Goal: Task Accomplishment & Management: Use online tool/utility

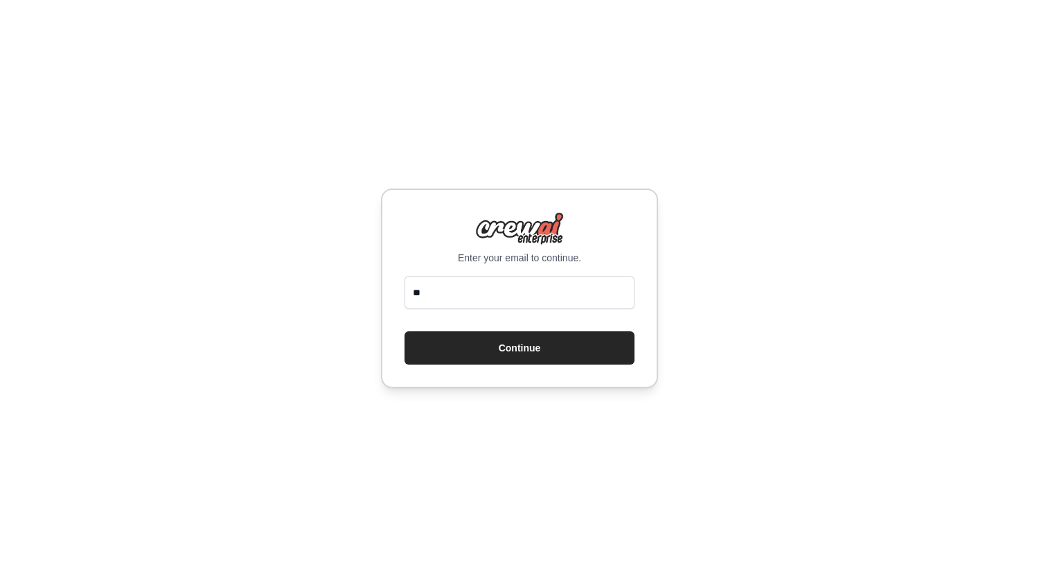
type input "**********"
click at [506, 348] on button "Continue" at bounding box center [520, 347] width 230 height 33
click at [536, 356] on button "Continue" at bounding box center [520, 347] width 230 height 33
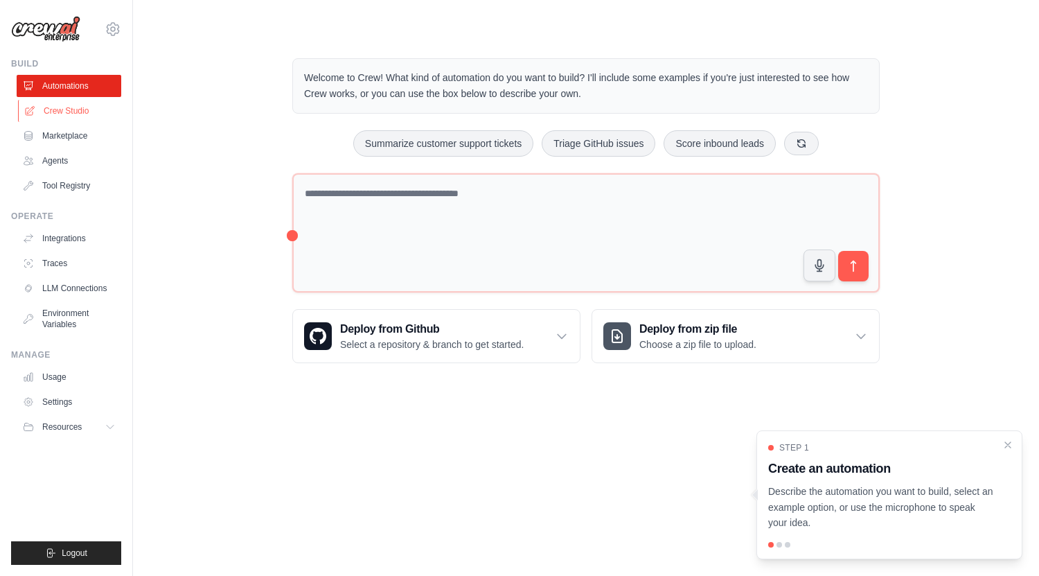
click at [102, 109] on link "Crew Studio" at bounding box center [70, 111] width 105 height 22
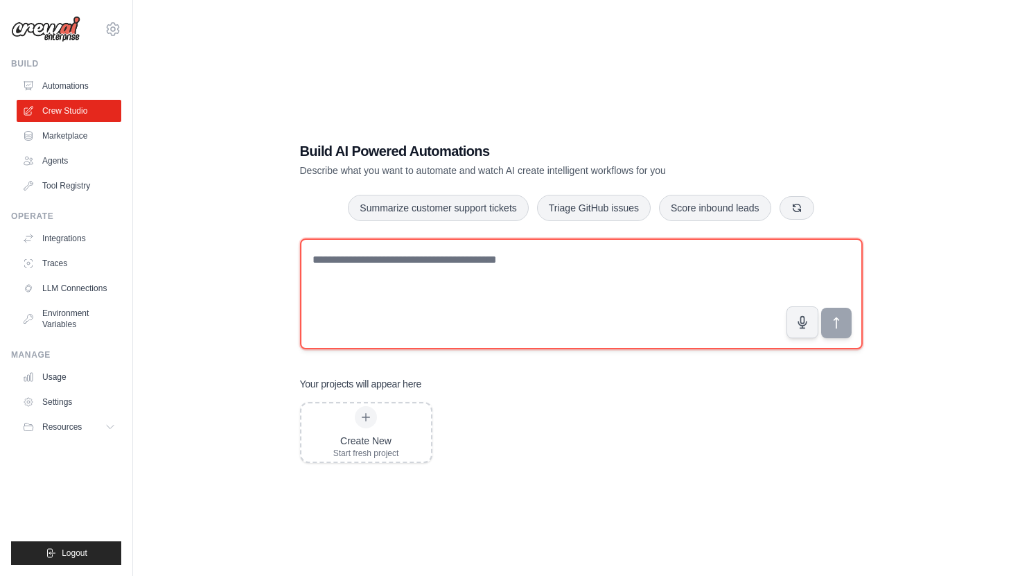
click at [367, 262] on textarea at bounding box center [581, 293] width 563 height 111
paste textarea "**********"
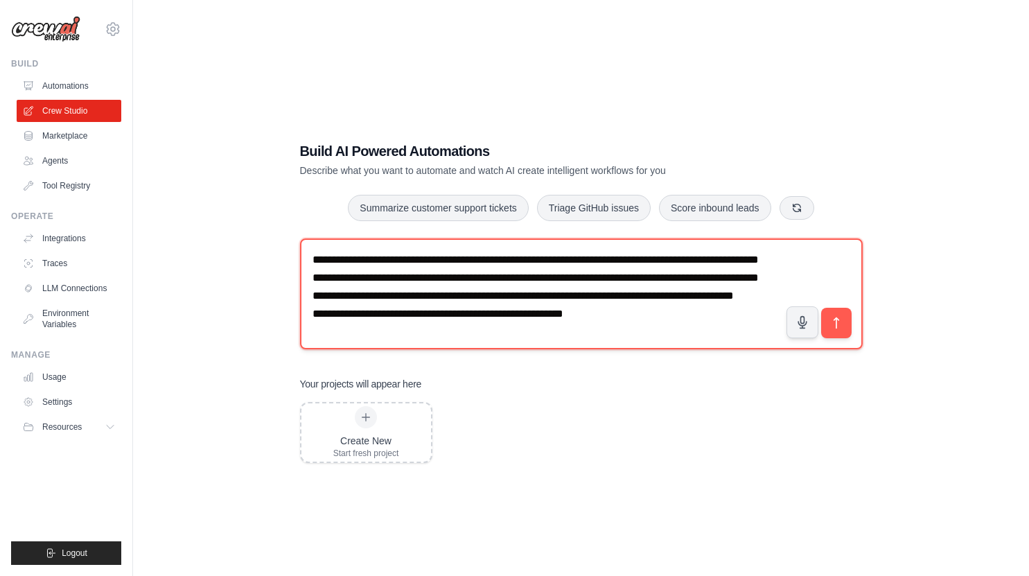
scroll to position [26, 0]
type textarea "**********"
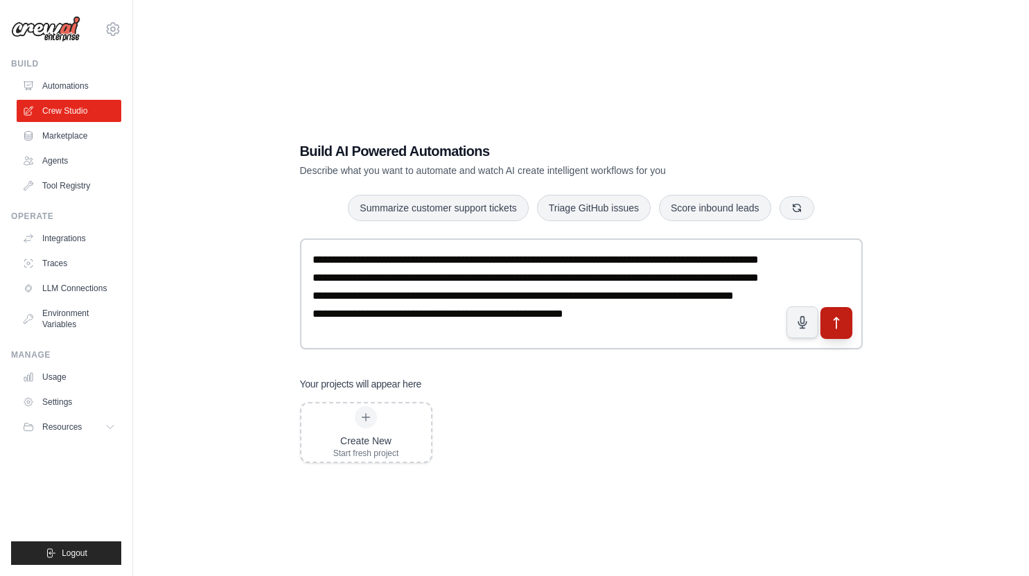
click at [833, 328] on icon "submit" at bounding box center [836, 322] width 15 height 15
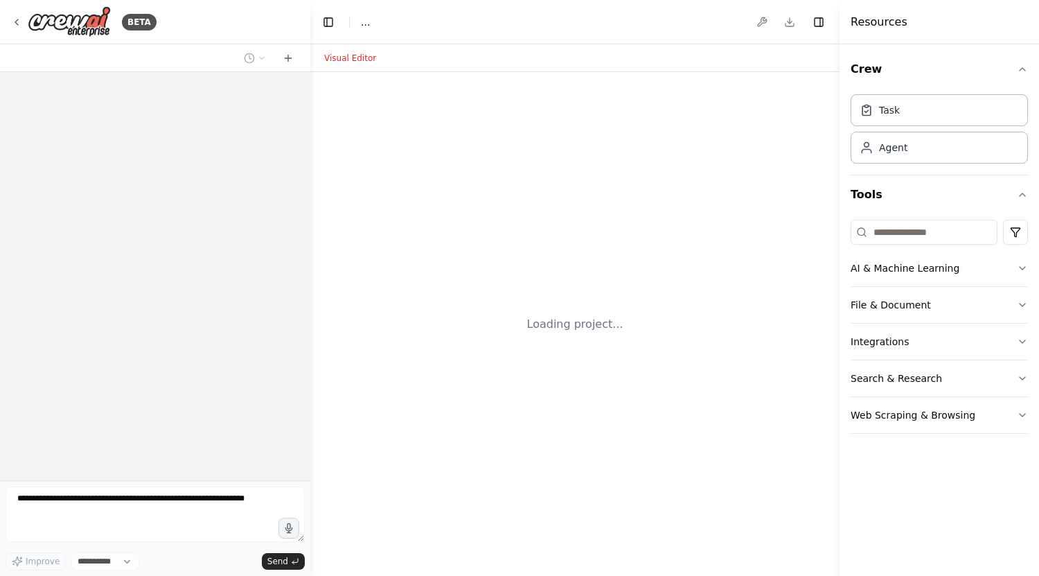
select select "****"
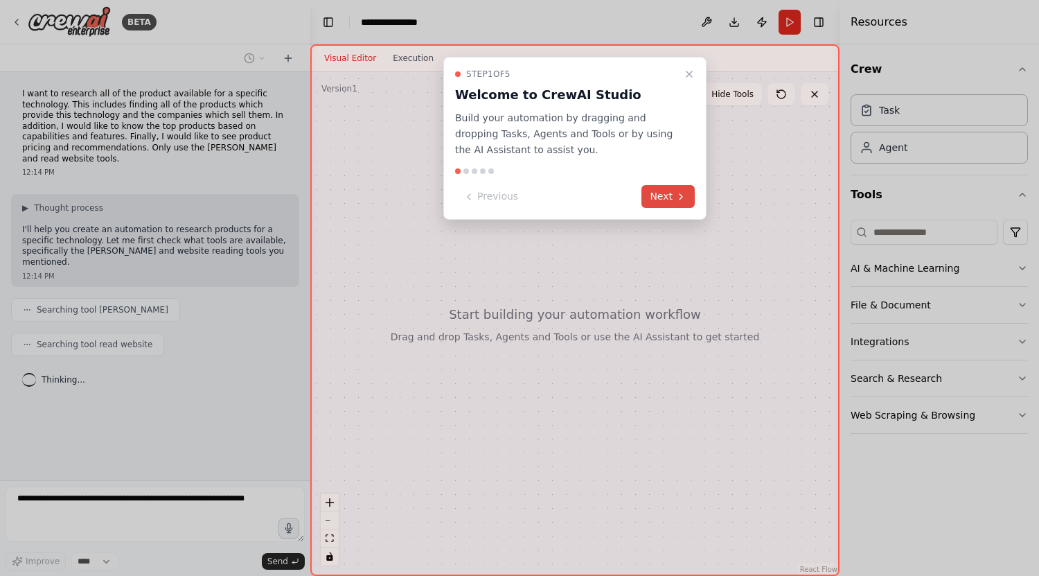
click at [678, 195] on icon at bounding box center [681, 196] width 11 height 11
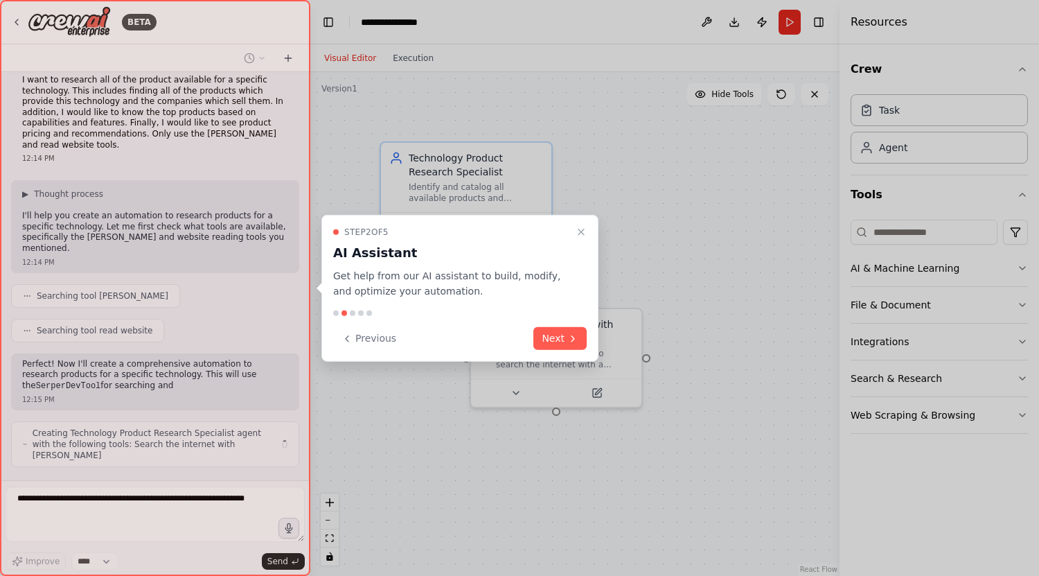
scroll to position [15, 0]
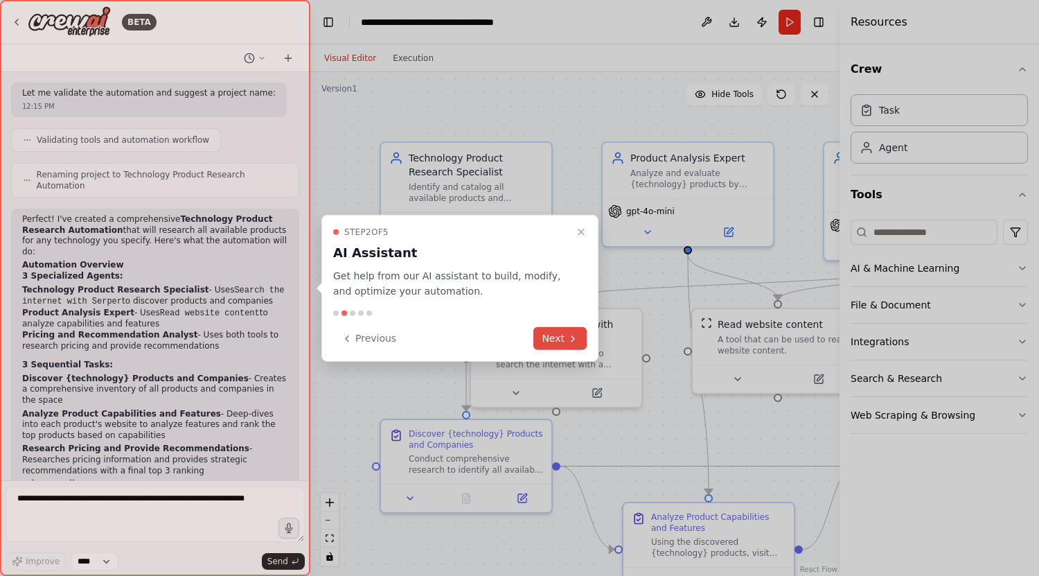
click at [572, 333] on icon at bounding box center [572, 338] width 11 height 11
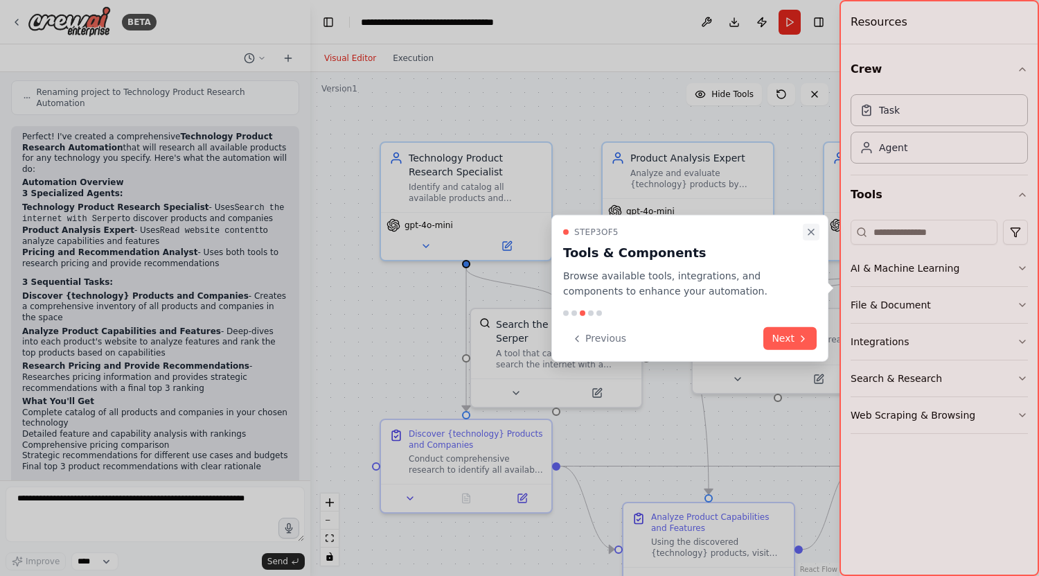
click at [813, 231] on icon "Close walkthrough" at bounding box center [811, 231] width 11 height 11
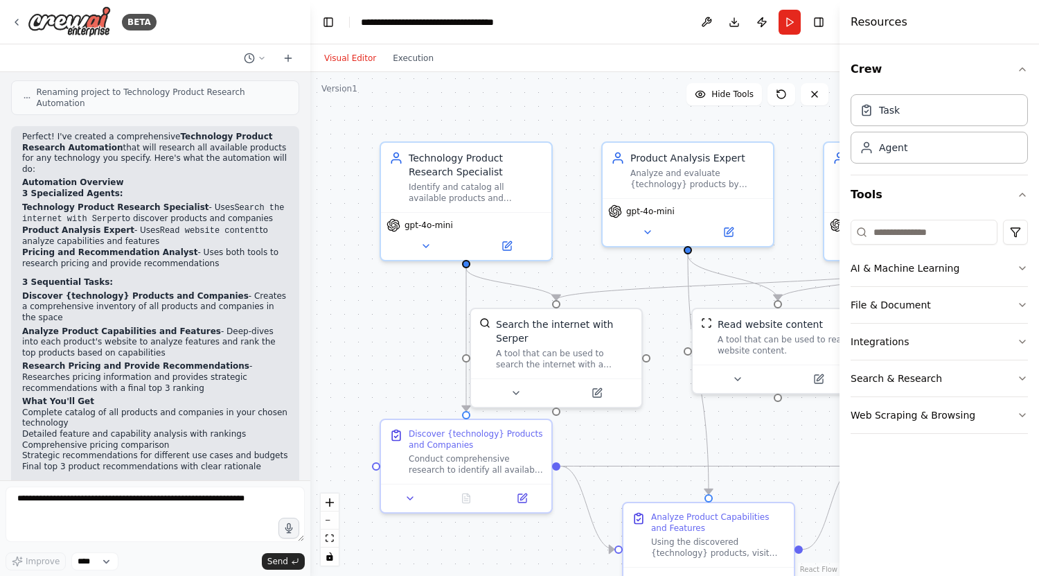
scroll to position [777, 0]
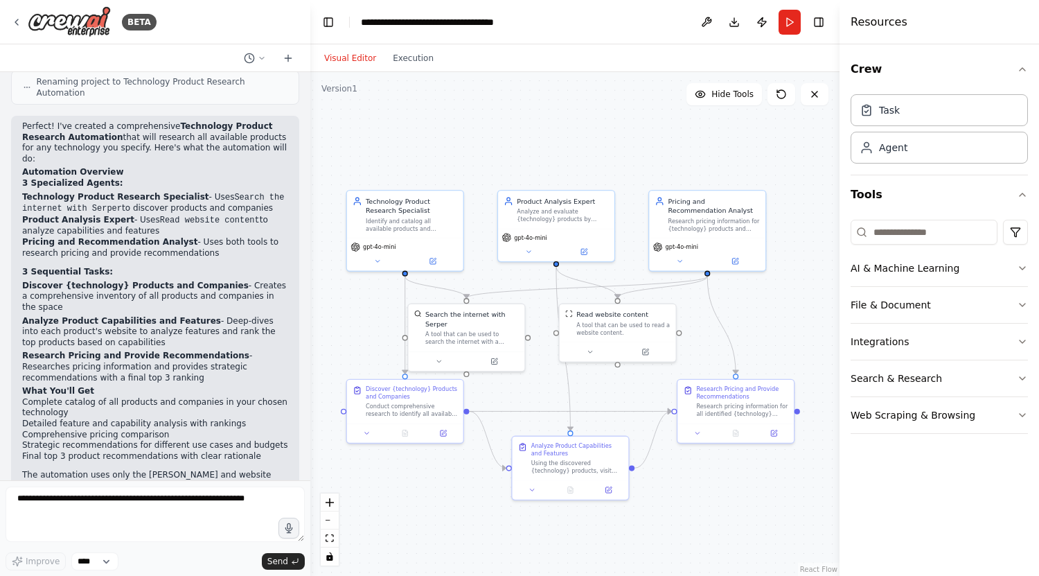
drag, startPoint x: 544, startPoint y: 480, endPoint x: 432, endPoint y: 480, distance: 111.5
click at [432, 480] on div ".deletable-edge-delete-btn { width: 20px; height: 20px; border: 0px solid #ffff…" at bounding box center [574, 324] width 529 height 504
click at [786, 26] on button "Run" at bounding box center [790, 22] width 22 height 25
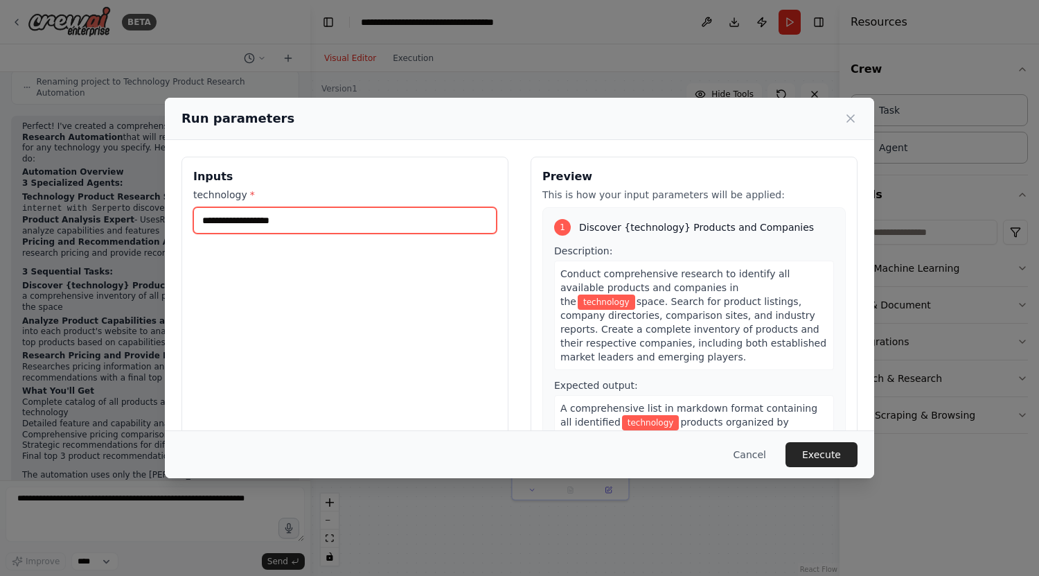
click at [292, 217] on input "technology *" at bounding box center [344, 220] width 303 height 26
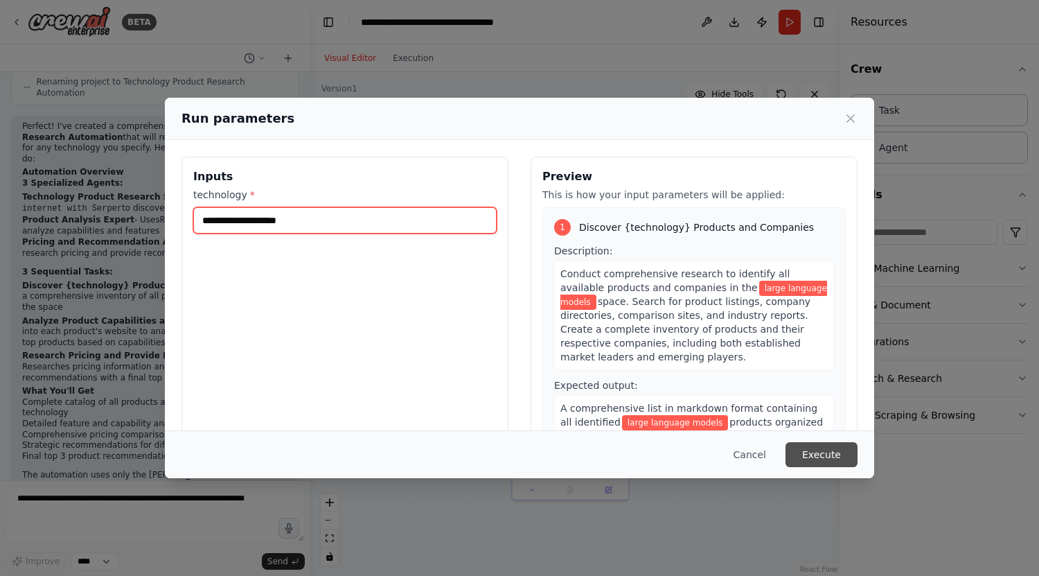
type input "**********"
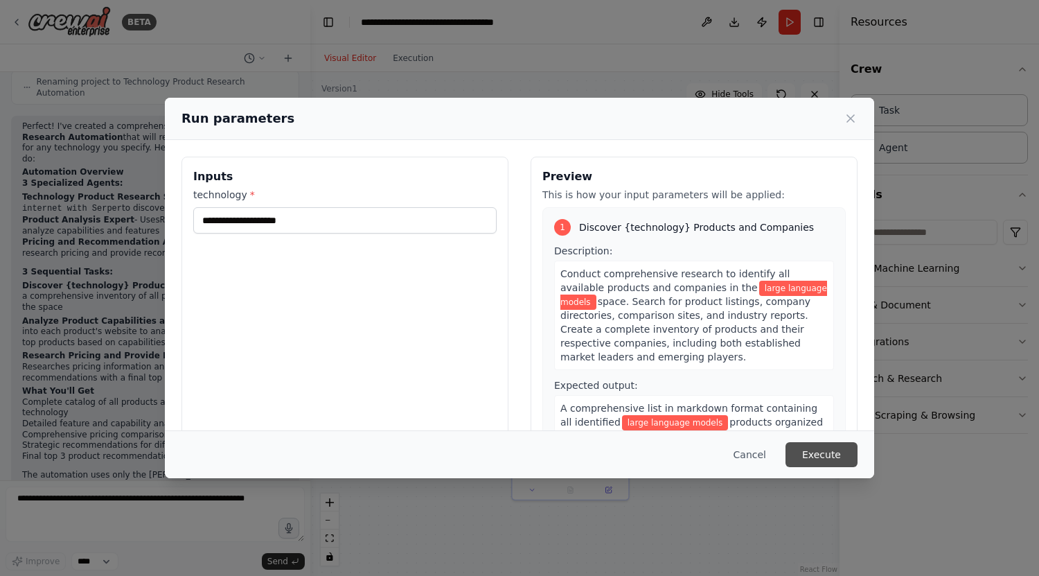
click at [810, 459] on button "Execute" at bounding box center [822, 454] width 72 height 25
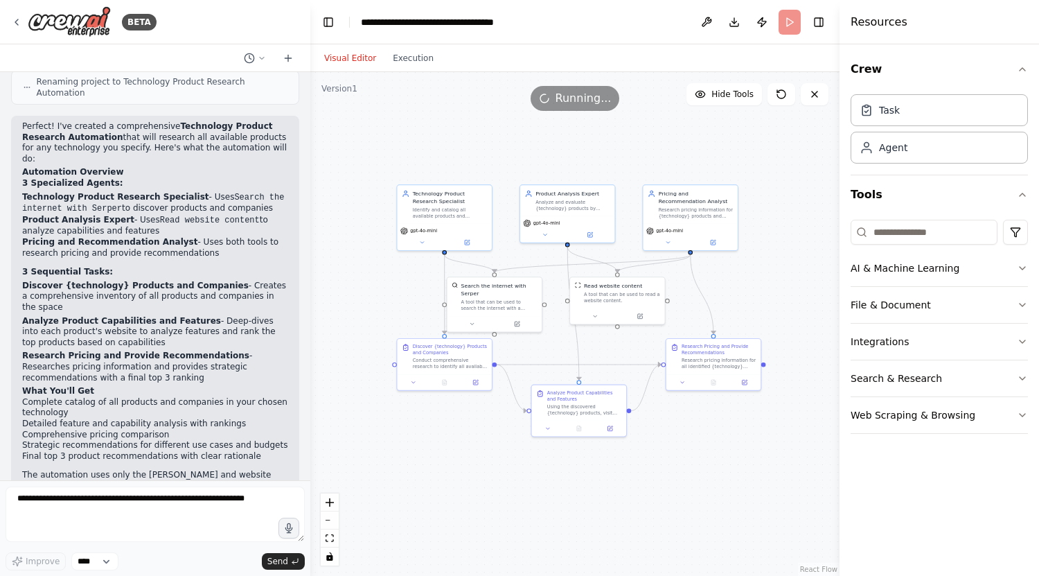
click at [884, 21] on h4 "Resources" at bounding box center [879, 22] width 57 height 17
click at [409, 61] on button "Execution" at bounding box center [414, 58] width 58 height 17
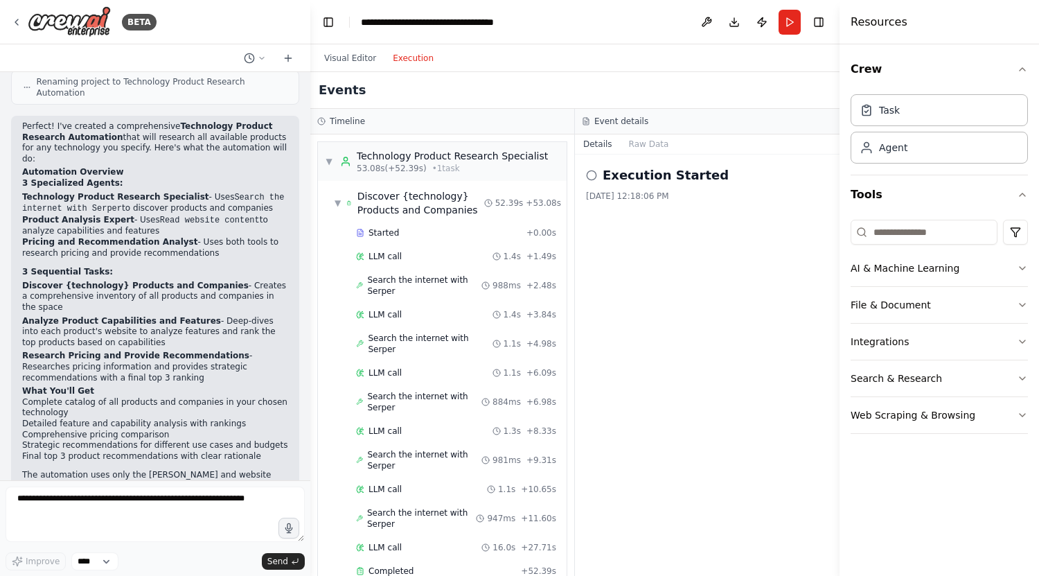
scroll to position [1291, 0]
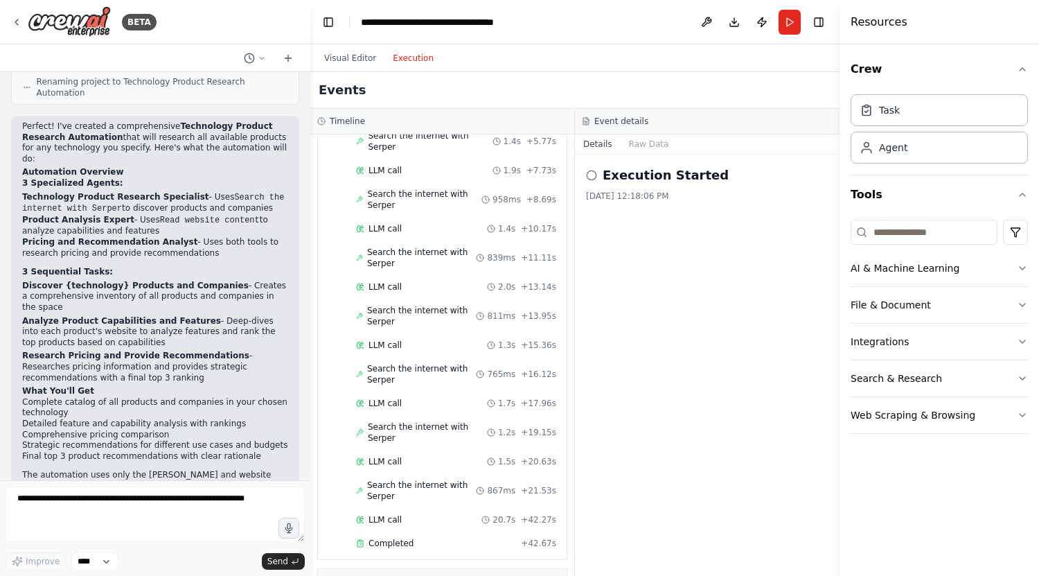
click at [590, 172] on icon at bounding box center [591, 175] width 11 height 11
click at [590, 171] on icon at bounding box center [591, 175] width 11 height 11
click at [638, 146] on button "Raw Data" at bounding box center [649, 143] width 57 height 19
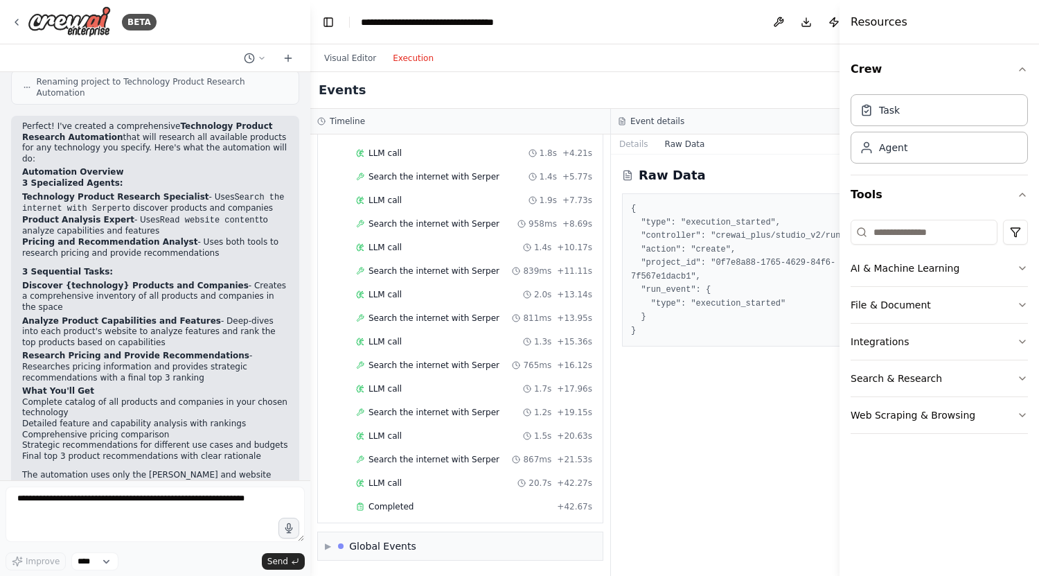
scroll to position [1181, 0]
click at [612, 143] on button "Details" at bounding box center [634, 143] width 46 height 19
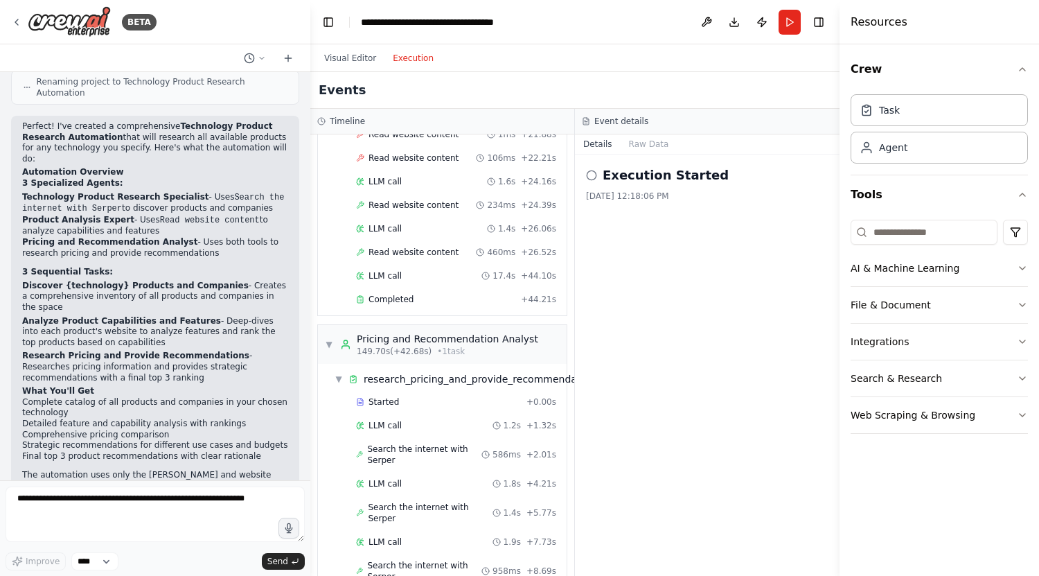
scroll to position [919, 0]
click at [593, 175] on icon at bounding box center [591, 175] width 11 height 11
click at [687, 188] on div "Execution Started 8/21/2025, 12:18:06 PM" at bounding box center [707, 184] width 242 height 36
click at [685, 179] on h2 "Execution Started" at bounding box center [666, 175] width 126 height 19
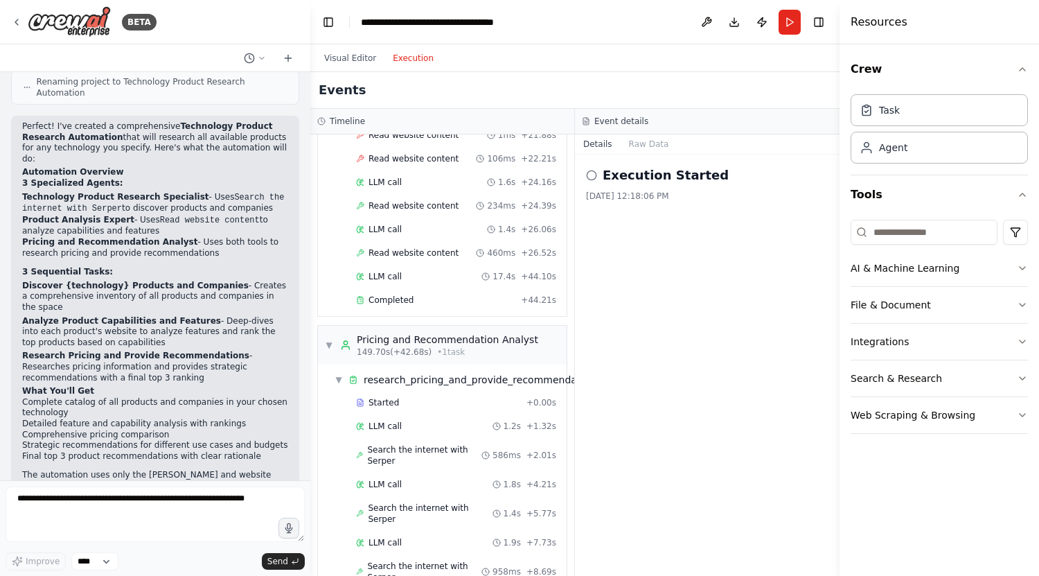
click at [705, 232] on div "Execution Started 8/21/2025, 12:18:06 PM" at bounding box center [707, 365] width 265 height 421
click at [593, 179] on icon at bounding box center [591, 175] width 11 height 11
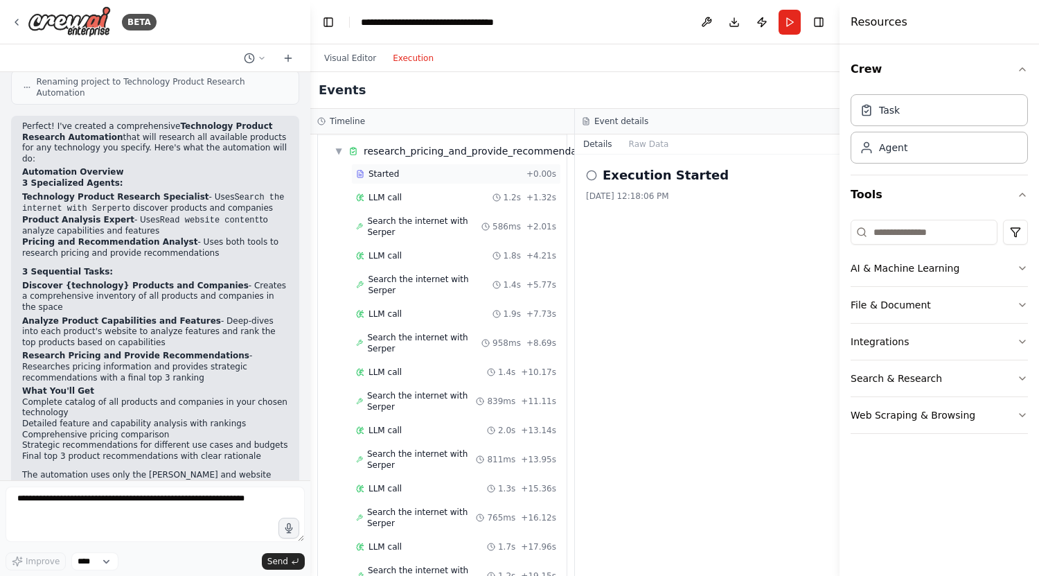
scroll to position [1149, 0]
click at [445, 330] on span "Search the internet with Serper" at bounding box center [424, 341] width 114 height 22
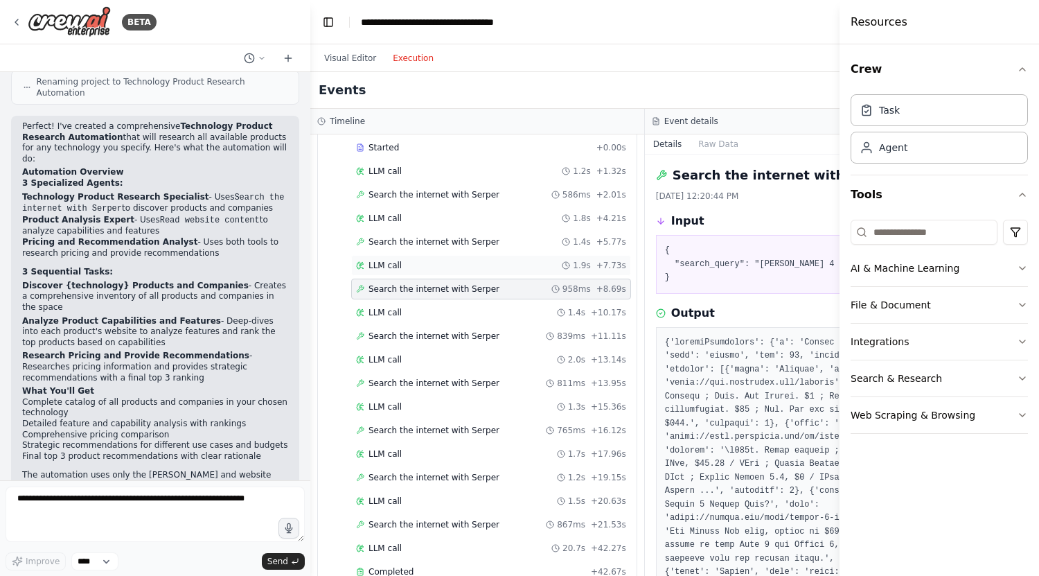
click at [434, 268] on div "LLM call 1.9s + 7.73s" at bounding box center [491, 265] width 270 height 11
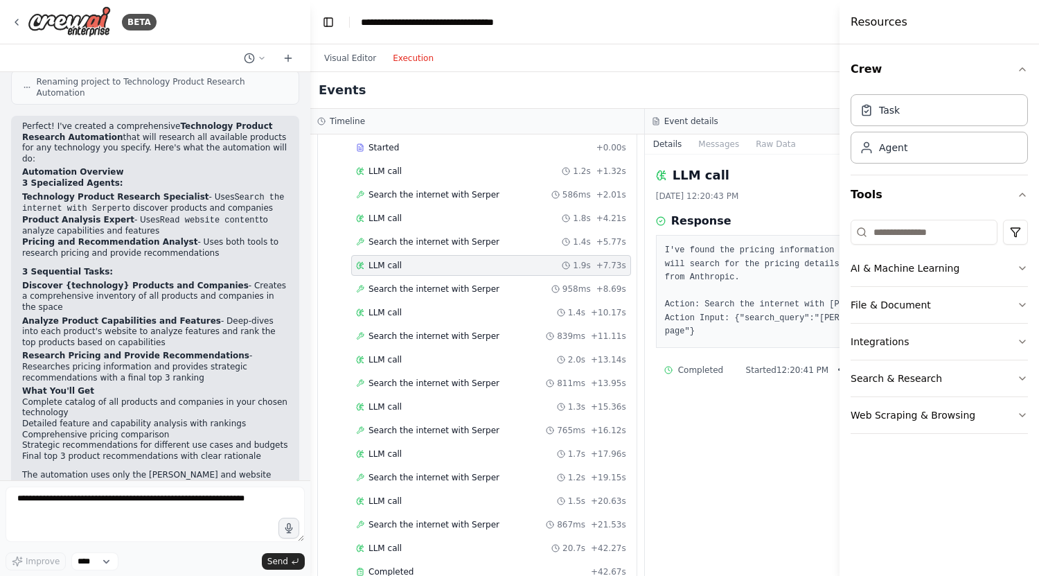
scroll to position [1181, 0]
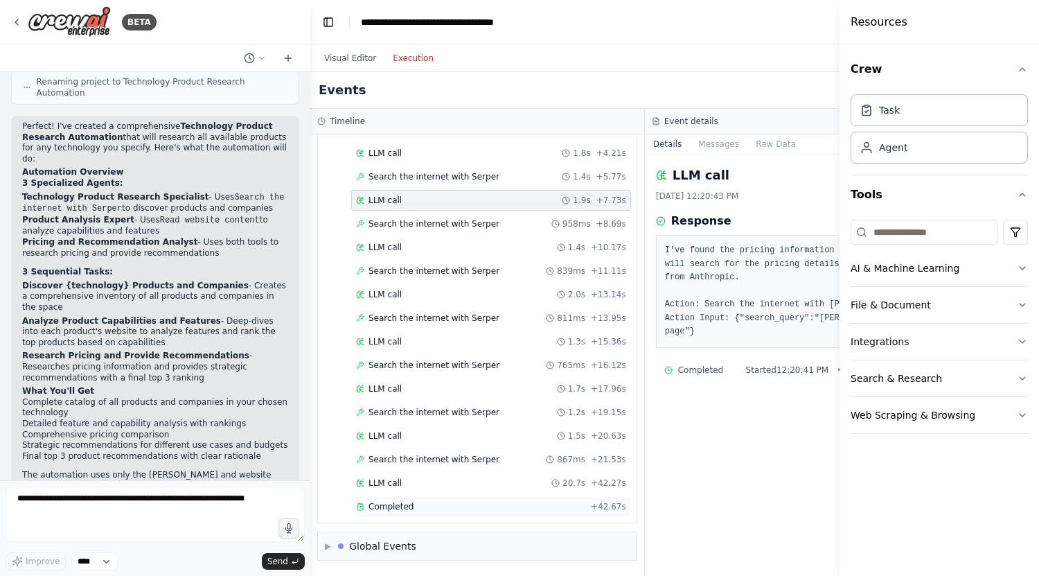
click at [421, 501] on div "Completed" at bounding box center [470, 506] width 229 height 11
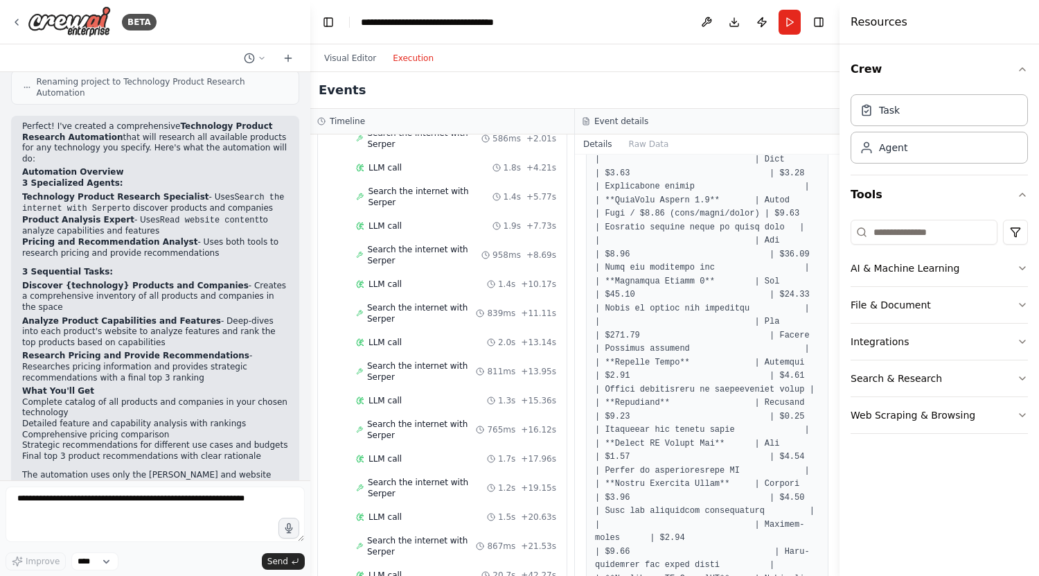
scroll to position [405, 0]
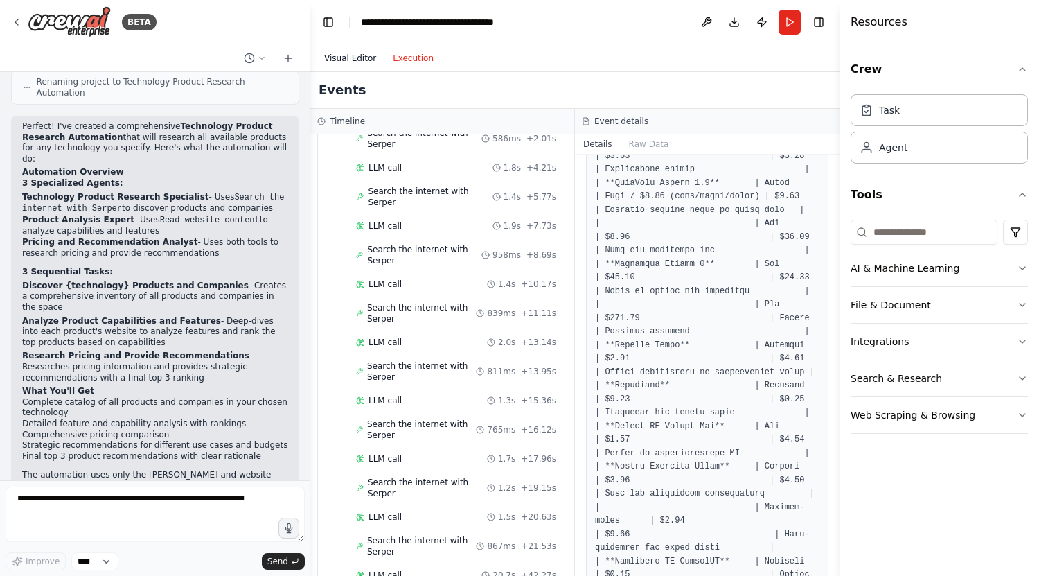
click at [362, 62] on button "Visual Editor" at bounding box center [350, 58] width 69 height 17
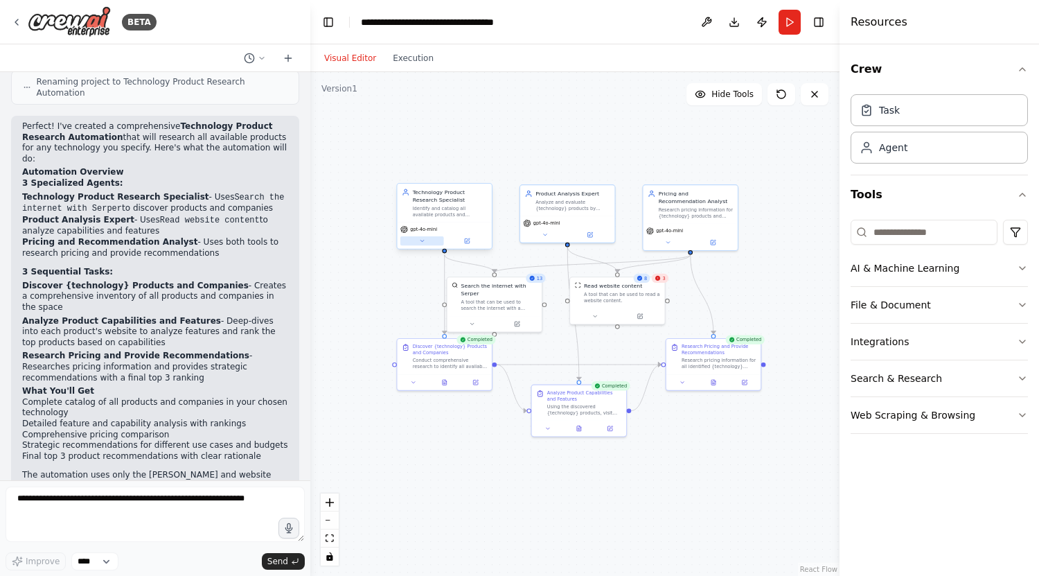
click at [425, 244] on button at bounding box center [422, 240] width 44 height 9
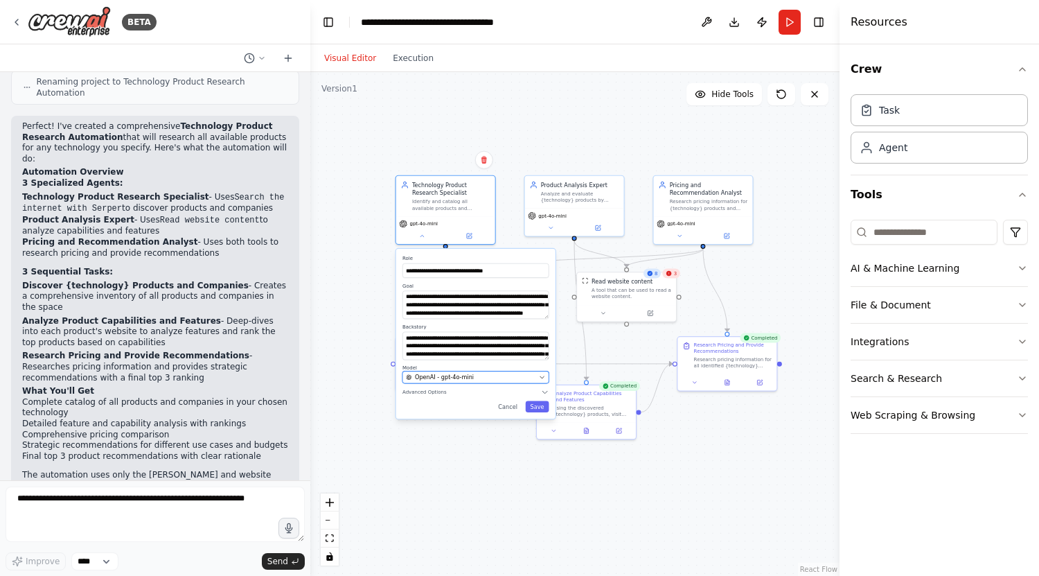
click at [544, 380] on icon "button" at bounding box center [542, 377] width 6 height 6
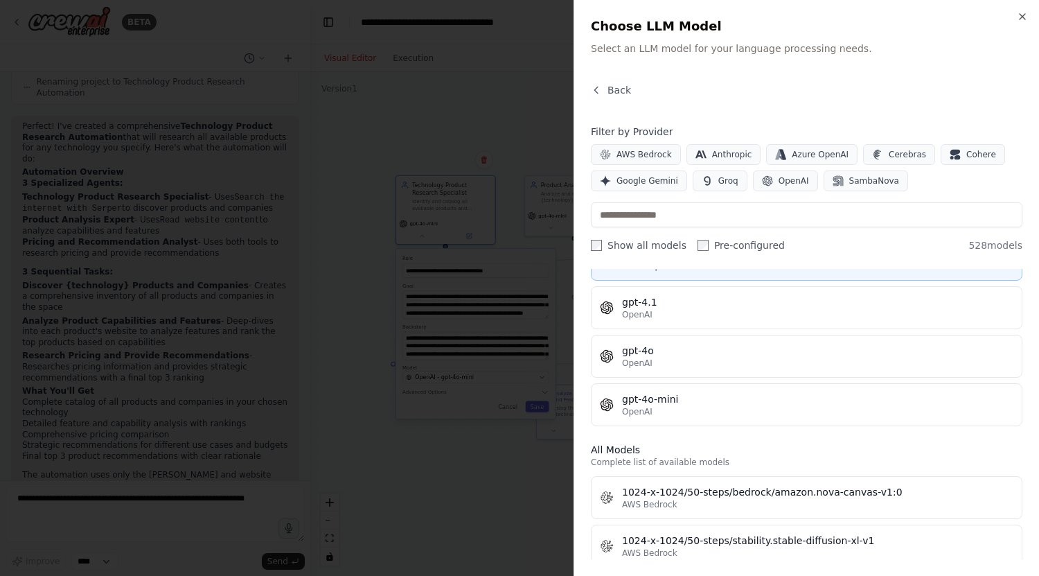
scroll to position [0, 0]
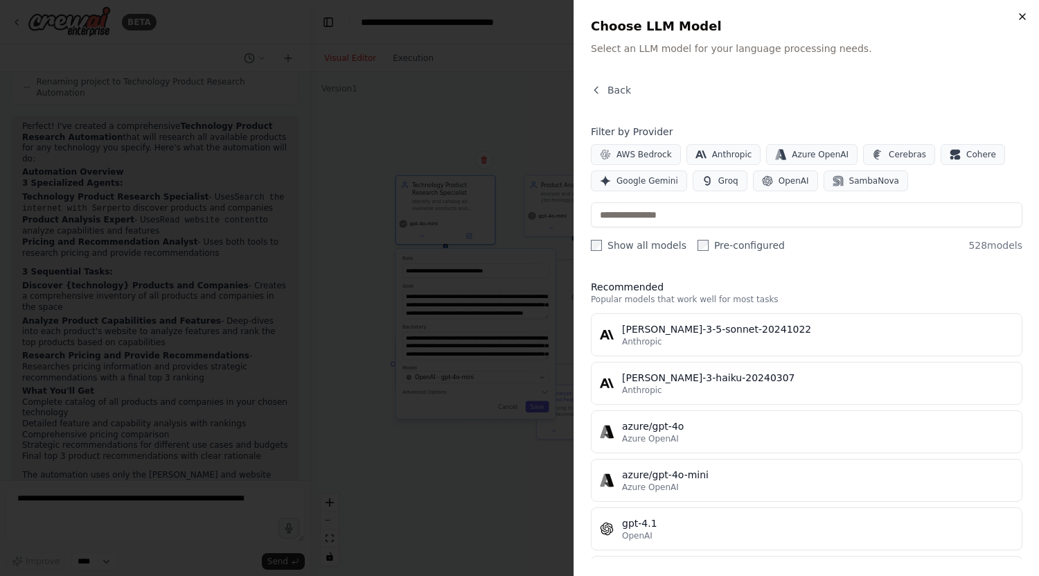
click at [1021, 17] on icon "button" at bounding box center [1022, 16] width 11 height 11
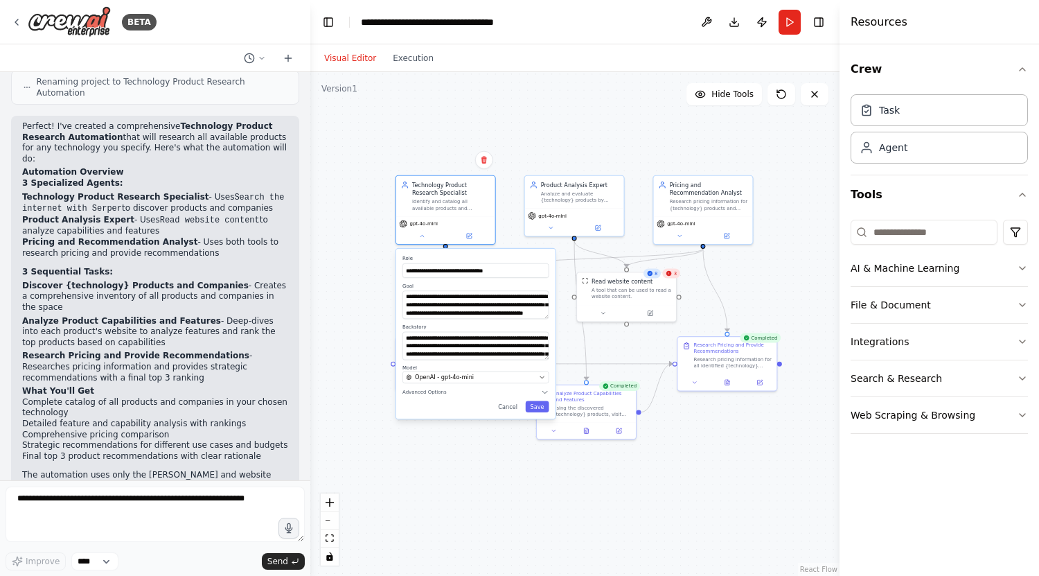
click at [736, 468] on div ".deletable-edge-delete-btn { width: 20px; height: 20px; border: 0px solid #ffff…" at bounding box center [574, 324] width 529 height 504
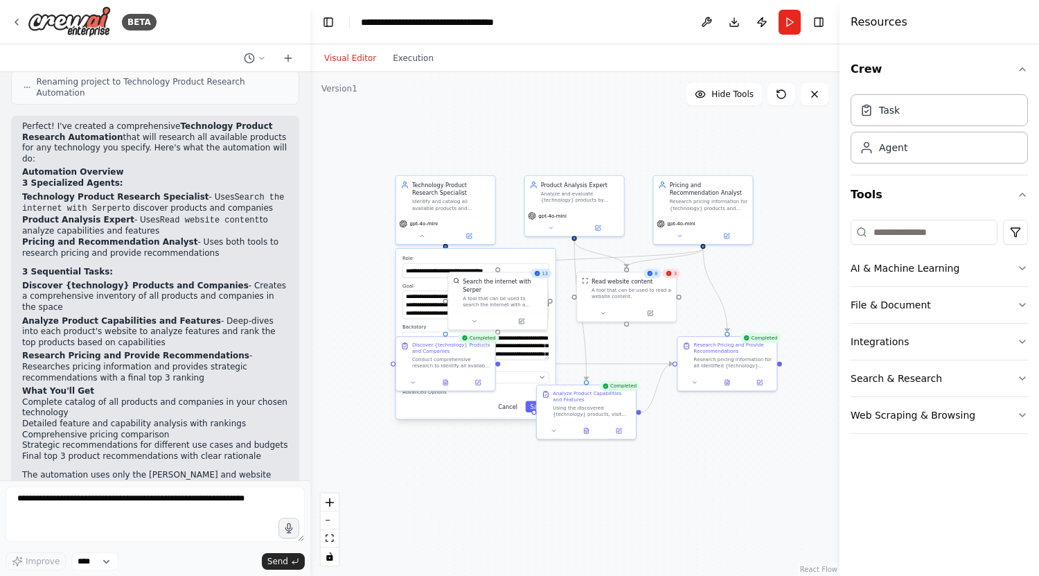
click at [510, 412] on button "Cancel" at bounding box center [507, 406] width 29 height 11
click at [606, 312] on button at bounding box center [604, 312] width 46 height 10
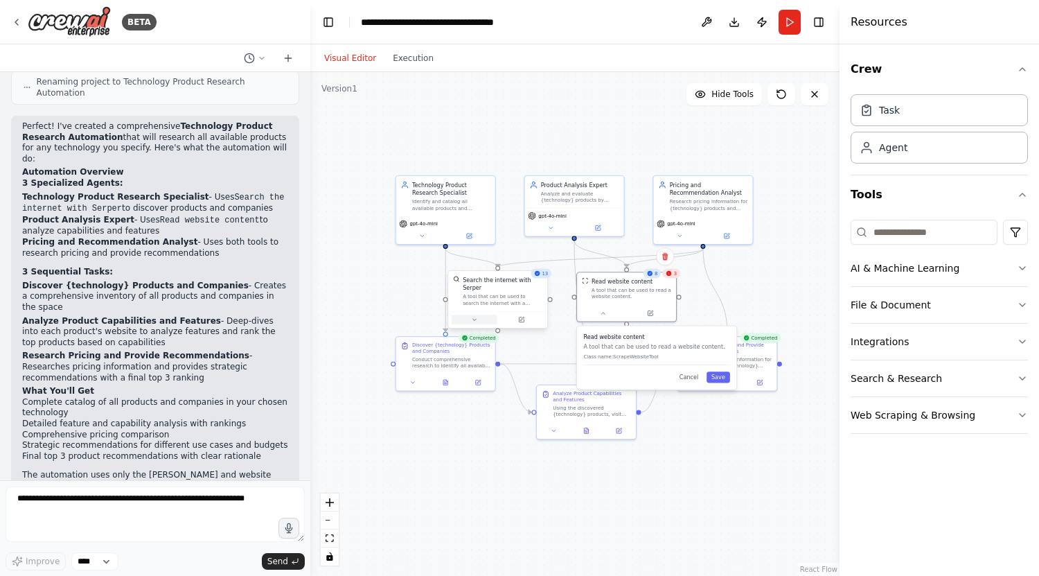
click at [476, 317] on icon at bounding box center [474, 320] width 6 height 6
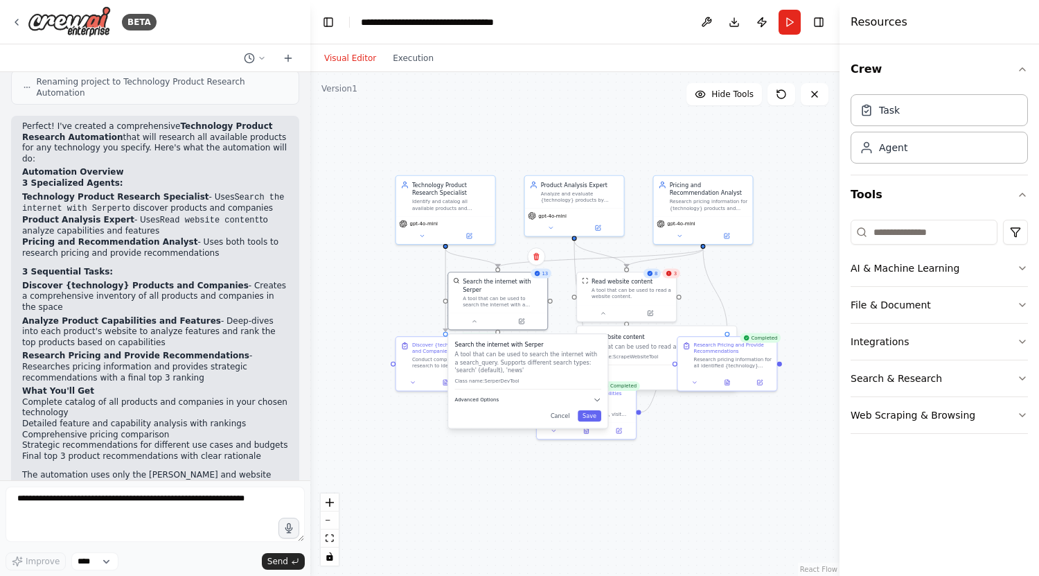
click at [469, 396] on span "Advanced Options" at bounding box center [477, 399] width 44 height 6
click at [563, 470] on button "Cancel" at bounding box center [560, 475] width 29 height 11
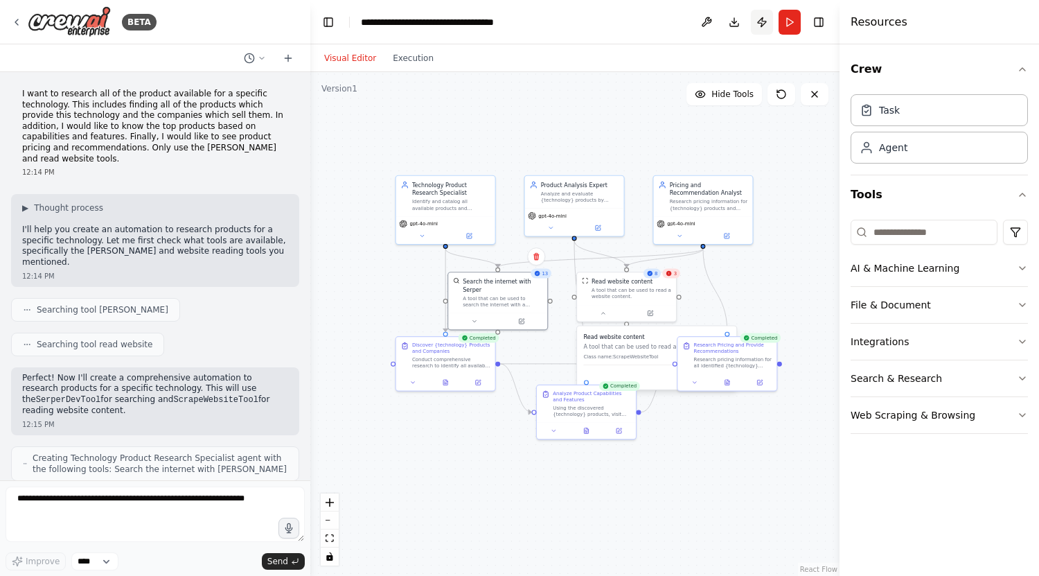
click at [762, 21] on button "Publish" at bounding box center [762, 22] width 22 height 25
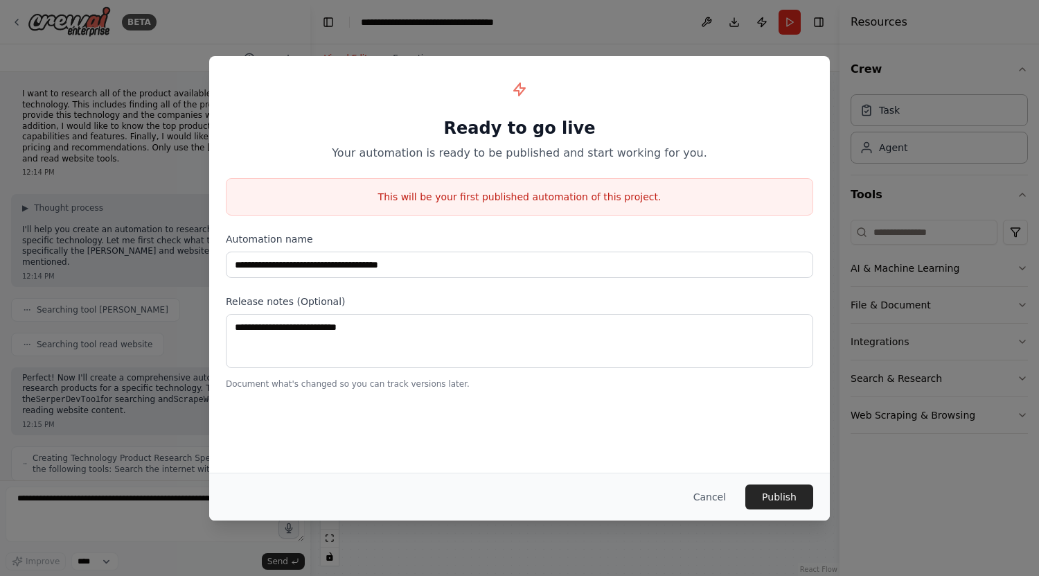
click at [637, 16] on div "**********" at bounding box center [519, 288] width 1039 height 576
click at [722, 492] on button "Cancel" at bounding box center [709, 496] width 55 height 25
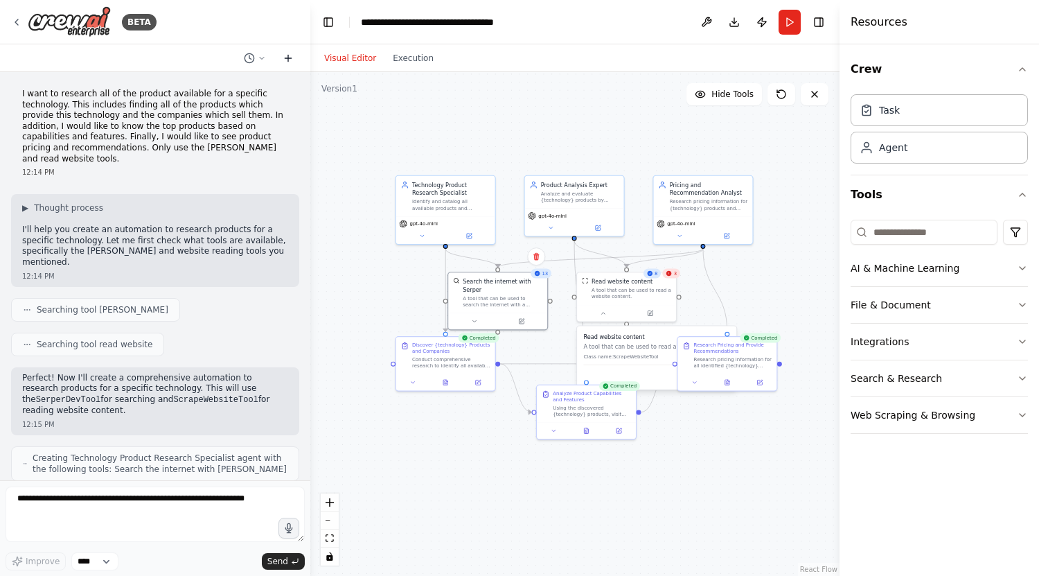
click at [290, 53] on icon at bounding box center [288, 58] width 11 height 11
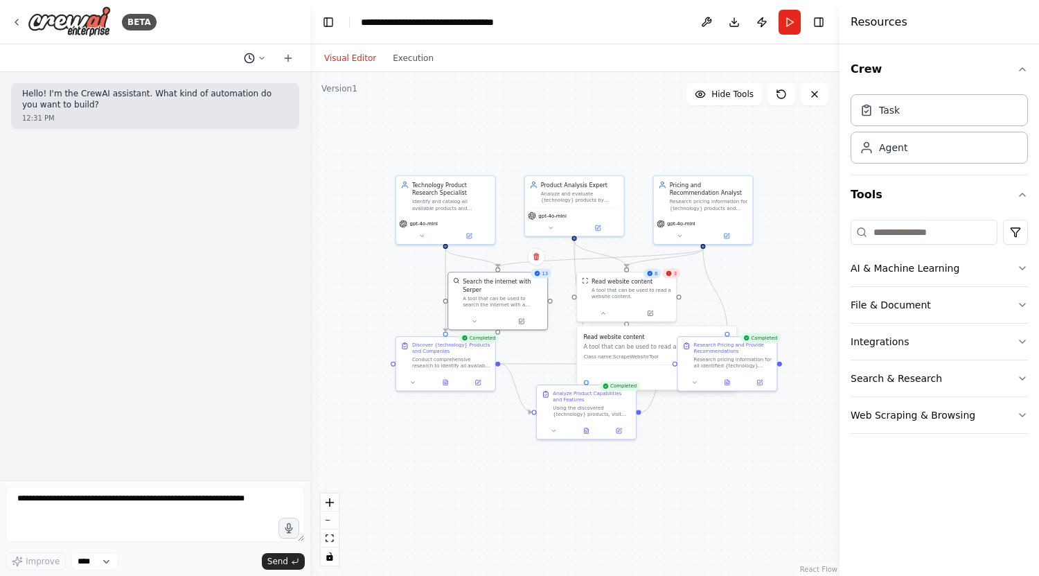
click at [262, 57] on icon at bounding box center [262, 58] width 8 height 8
click at [707, 22] on button at bounding box center [707, 22] width 22 height 25
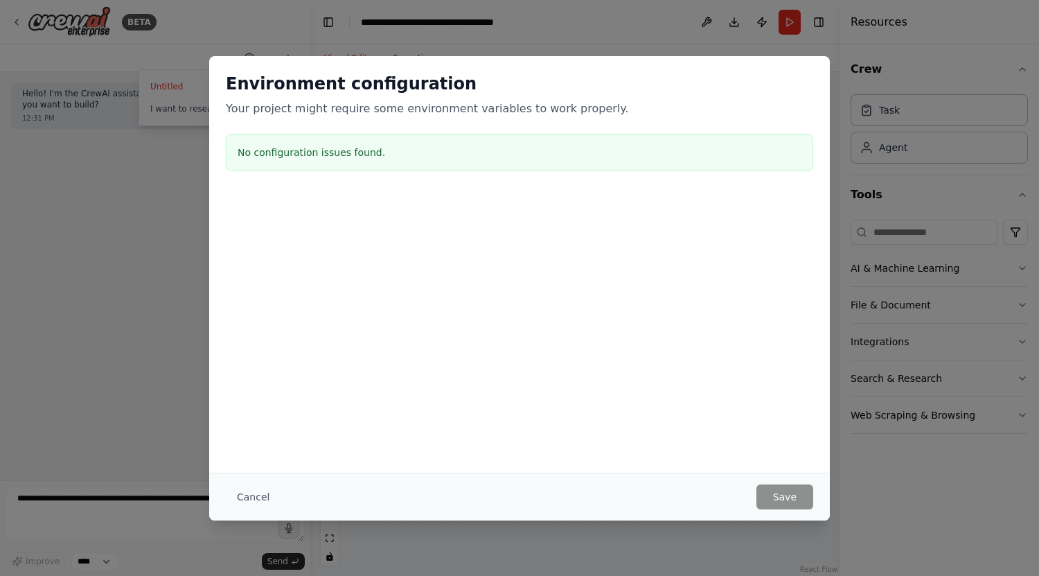
click at [348, 523] on div "Environment configuration Your project might require some environment variables…" at bounding box center [519, 288] width 1039 height 576
click at [254, 492] on button "Cancel" at bounding box center [253, 496] width 55 height 25
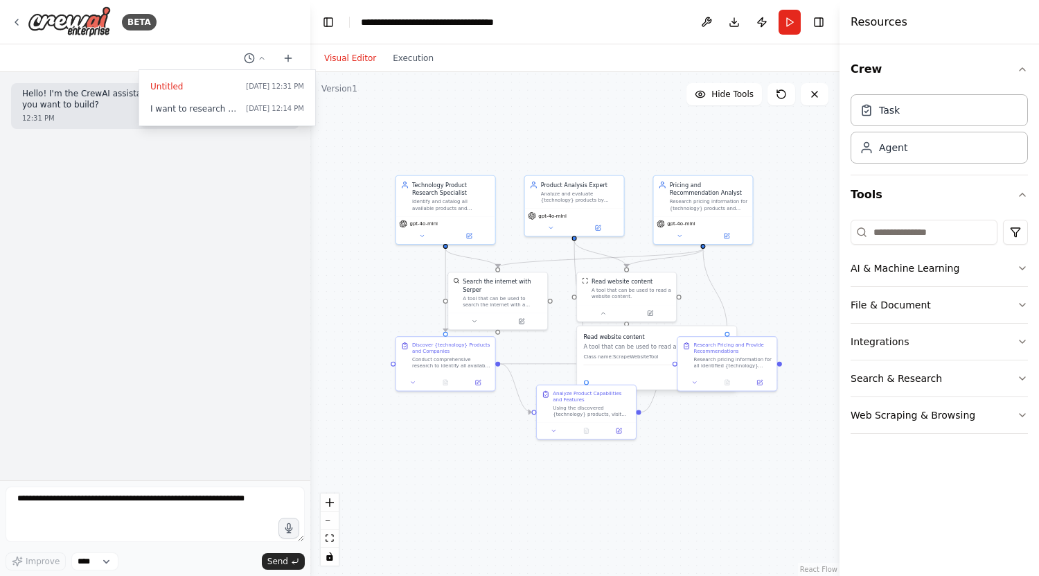
click at [656, 376] on div "Cancel Save" at bounding box center [656, 376] width 146 height 11
drag, startPoint x: 709, startPoint y: 368, endPoint x: 759, endPoint y: 300, distance: 84.7
click at [759, 300] on div "Research Pricing and Provide Recommendations Research pricing information for a…" at bounding box center [775, 289] width 99 height 37
click at [698, 383] on div "Read website content A tool that can be used to read a website content. Class n…" at bounding box center [656, 357] width 159 height 63
click at [692, 385] on div "Read website content A tool that can be used to read a website content. Class n…" at bounding box center [656, 357] width 159 height 63
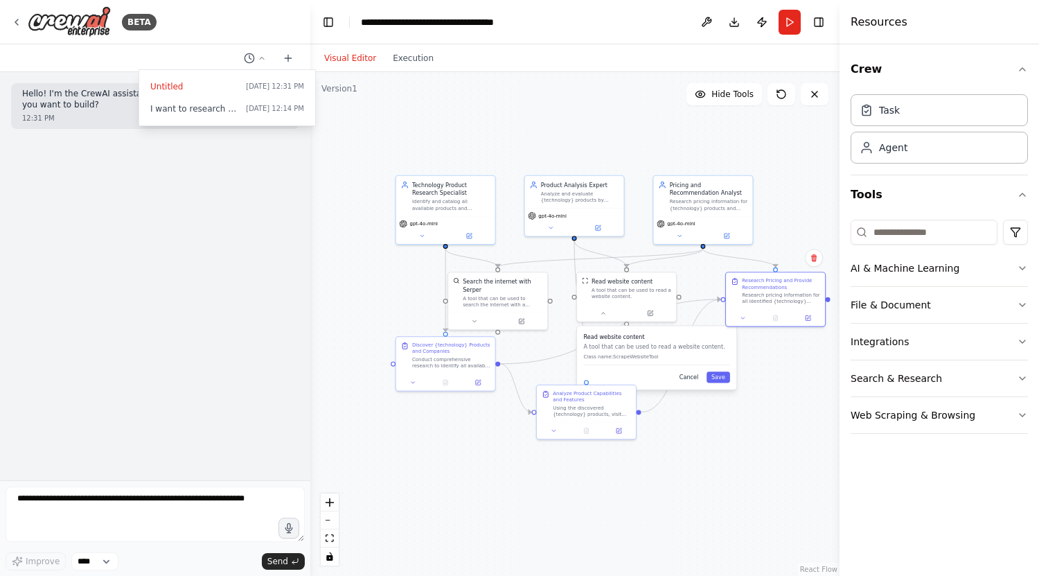
click at [690, 380] on button "Cancel" at bounding box center [689, 376] width 29 height 11
click at [899, 114] on div "Task" at bounding box center [939, 110] width 177 height 32
click at [911, 118] on div "Task" at bounding box center [939, 110] width 177 height 32
click at [915, 108] on div "Task" at bounding box center [939, 110] width 177 height 32
